Goal: Information Seeking & Learning: Learn about a topic

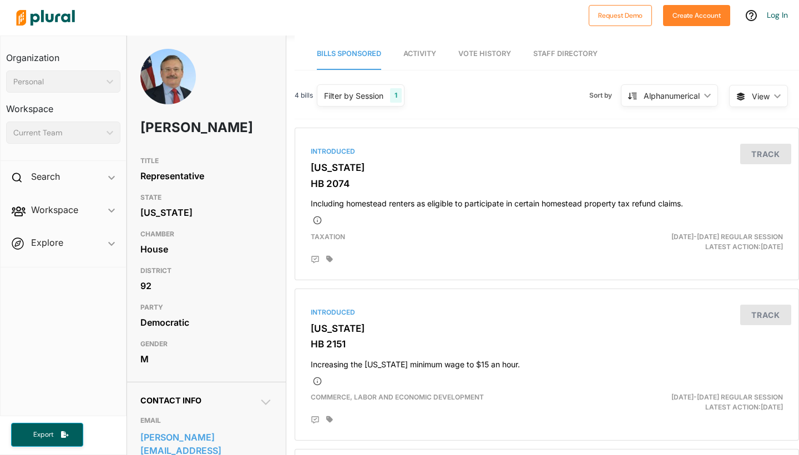
click at [420, 57] on span "Activity" at bounding box center [420, 53] width 33 height 8
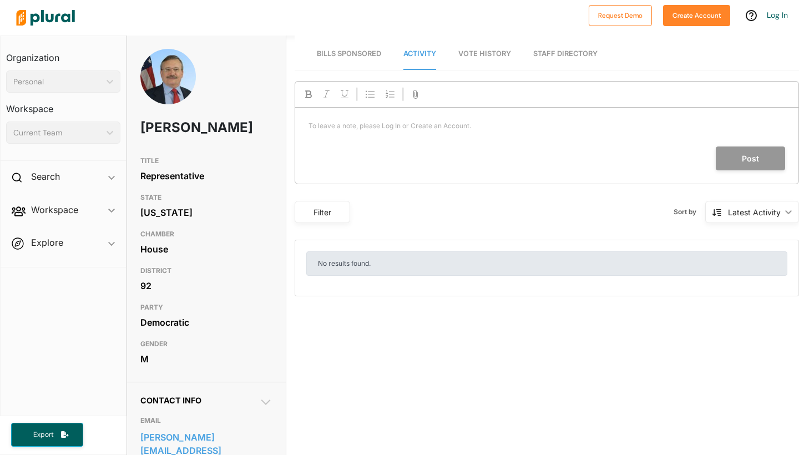
click at [557, 50] on link "Staff Directory" at bounding box center [565, 54] width 64 height 32
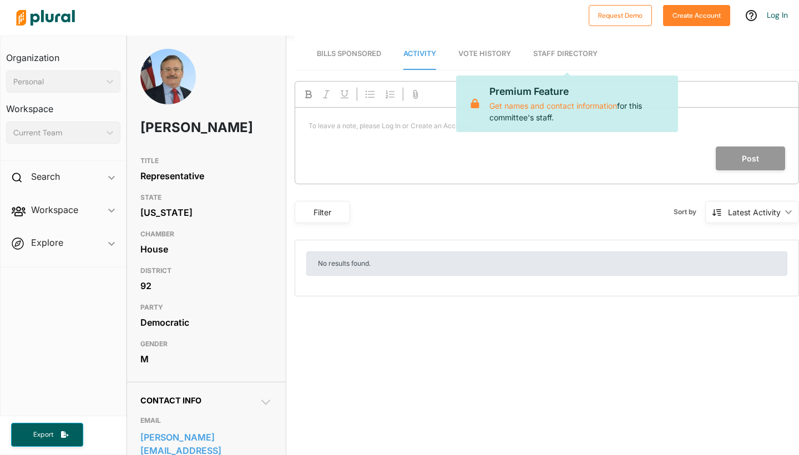
click at [559, 53] on link "Staff Directory" at bounding box center [565, 54] width 64 height 32
click at [339, 56] on span "Bills Sponsored" at bounding box center [349, 53] width 64 height 8
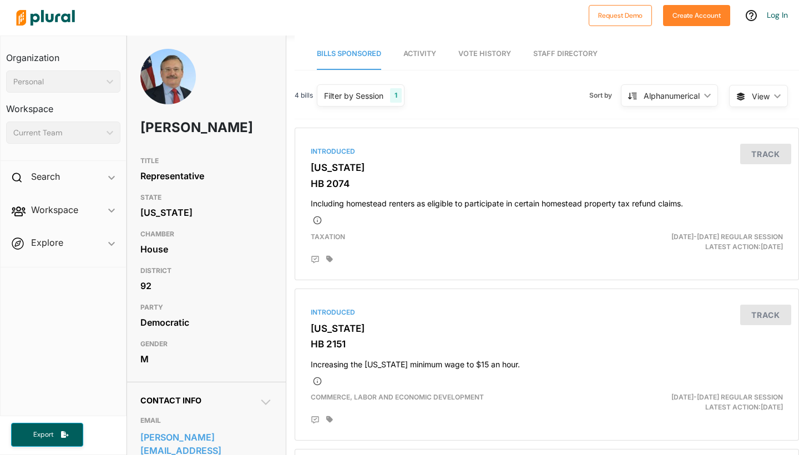
drag, startPoint x: 214, startPoint y: 148, endPoint x: 130, endPoint y: 127, distance: 86.4
click at [130, 127] on div "[PERSON_NAME]" at bounding box center [206, 100] width 159 height 102
copy h1 "[PERSON_NAME]"
click at [427, 52] on span "Activity" at bounding box center [420, 53] width 33 height 8
click at [113, 128] on div "Current Team ic_keyboard_arrow_down" at bounding box center [63, 133] width 114 height 22
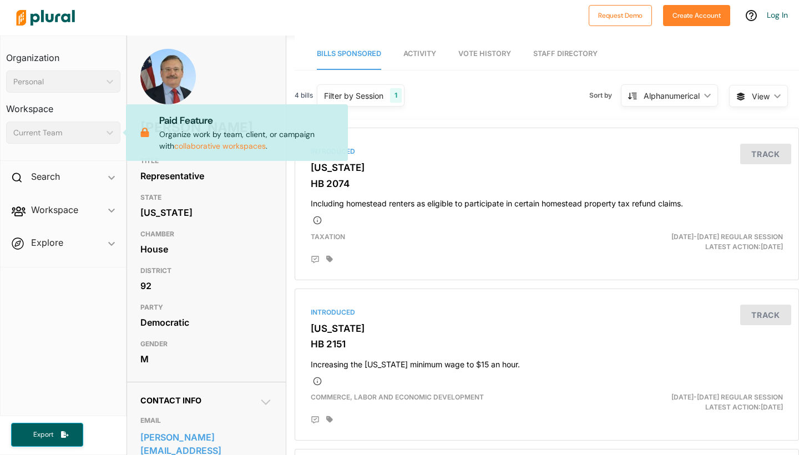
click at [182, 19] on div at bounding box center [297, 17] width 572 height 39
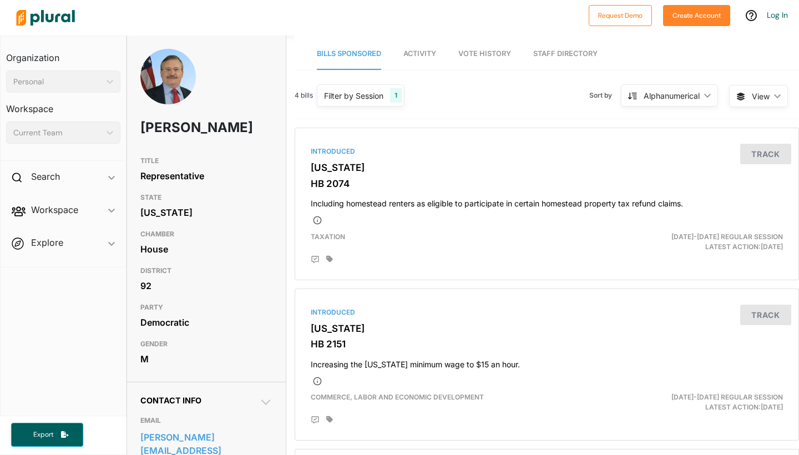
click at [780, 99] on span "View ic_keyboard_arrow_down" at bounding box center [758, 96] width 59 height 22
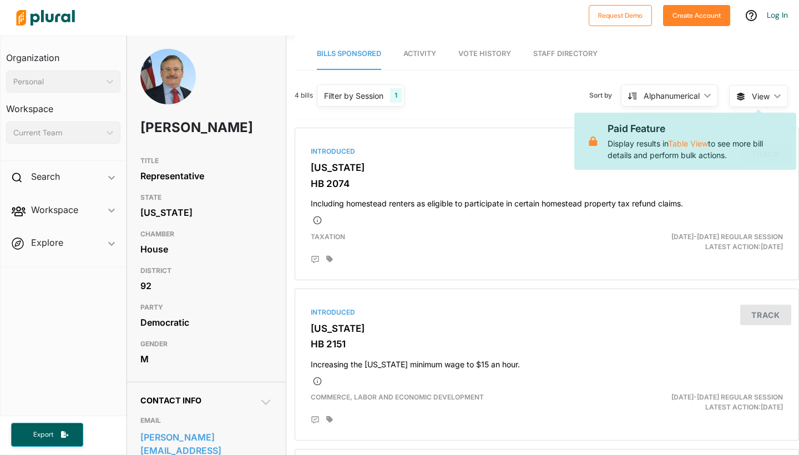
click at [673, 56] on nav "Bills Sponsored Activity Vote History Staff Directory" at bounding box center [547, 53] width 505 height 34
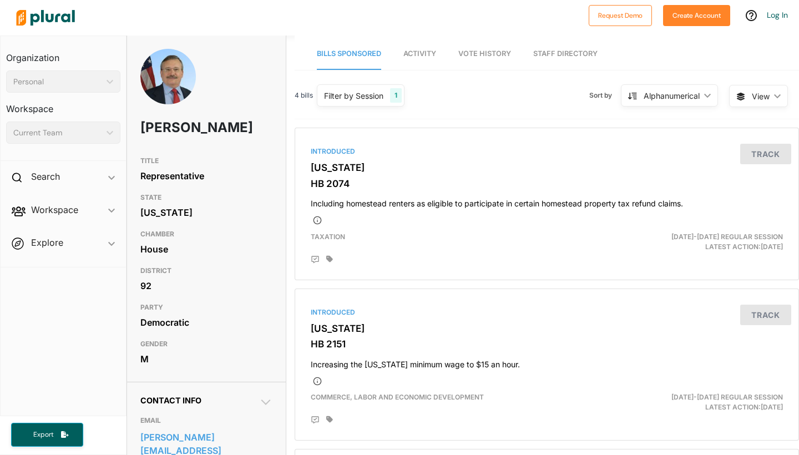
click at [566, 53] on link "Staff Directory" at bounding box center [565, 54] width 64 height 32
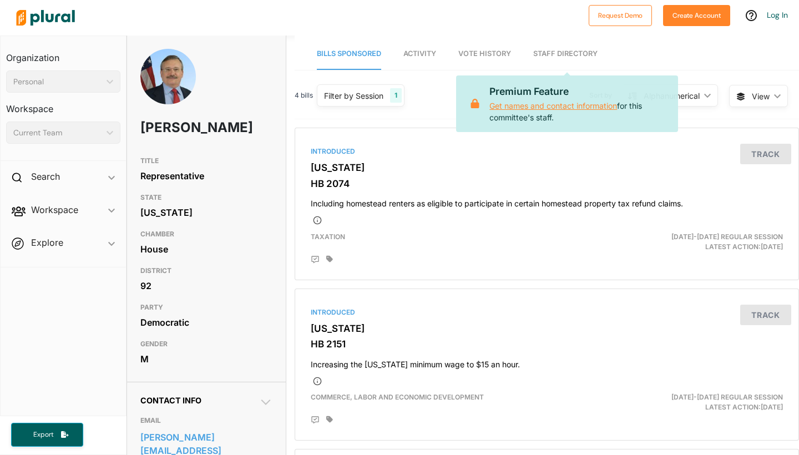
click at [562, 107] on link "Get names and contact information" at bounding box center [554, 105] width 128 height 9
click at [422, 59] on link "Activity" at bounding box center [420, 54] width 33 height 32
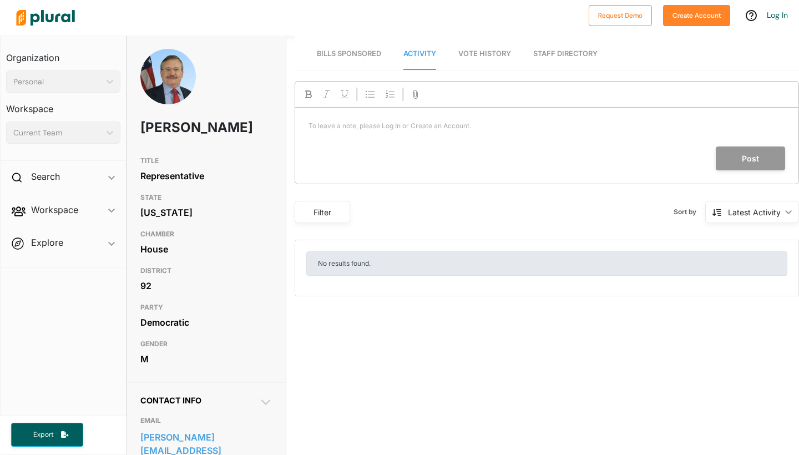
click at [478, 56] on span "Vote History" at bounding box center [484, 53] width 53 height 8
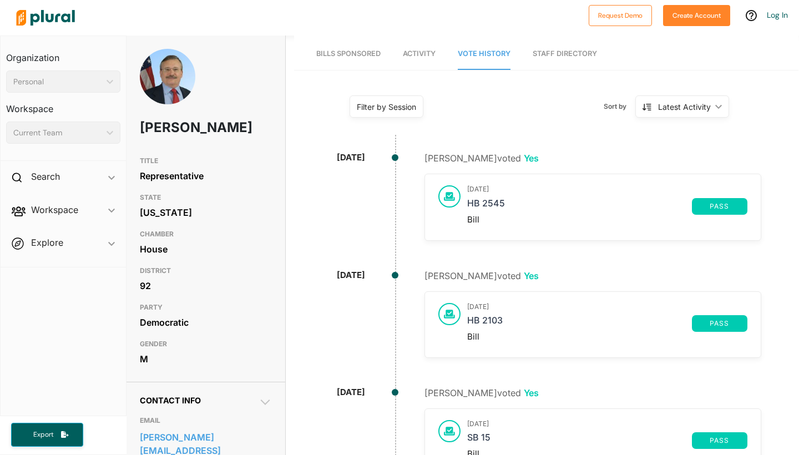
scroll to position [0, 1]
